Goal: Task Accomplishment & Management: Use online tool/utility

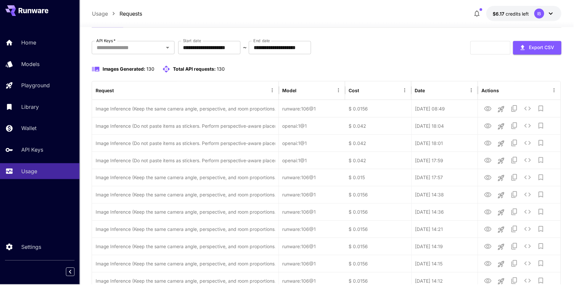
click at [29, 154] on p "API Keys" at bounding box center [32, 150] width 22 height 8
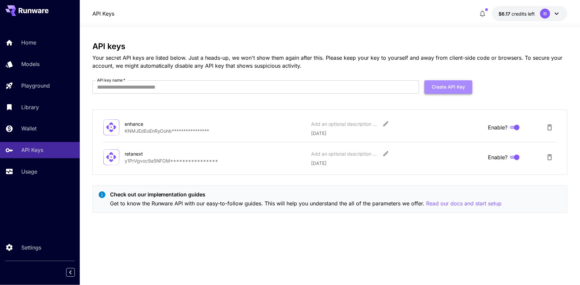
click at [460, 88] on button "Create API Key" at bounding box center [448, 87] width 48 height 14
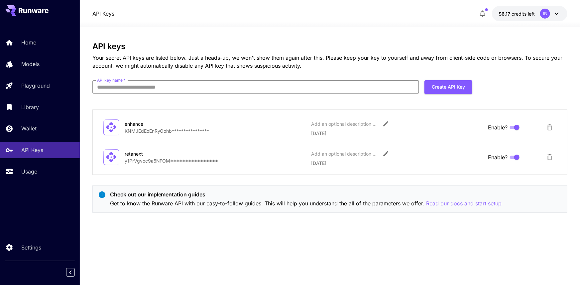
click at [265, 87] on input "API key name   *" at bounding box center [255, 86] width 327 height 13
type input "*"
type input "*******"
click button "Create API Key" at bounding box center [448, 87] width 48 height 14
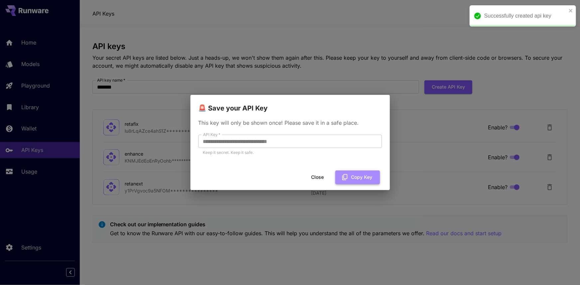
click at [350, 177] on button "Copy Key" at bounding box center [357, 178] width 45 height 14
